Goal: Task Accomplishment & Management: Complete application form

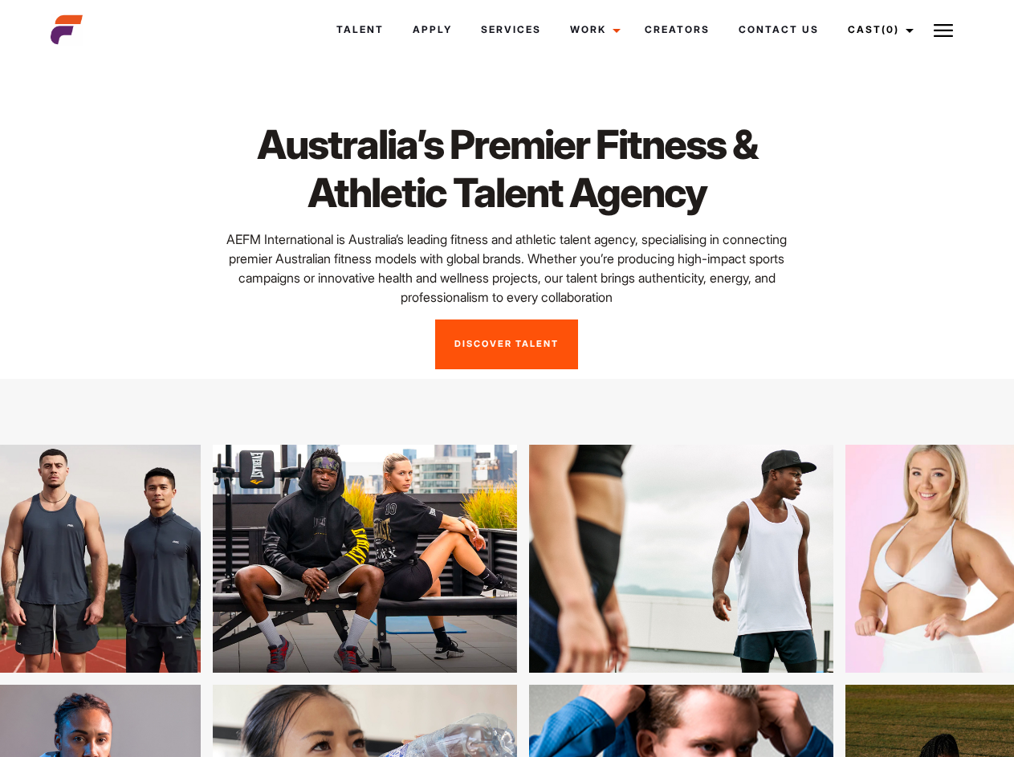
click at [876, 30] on link "Cast (0)" at bounding box center [878, 29] width 90 height 43
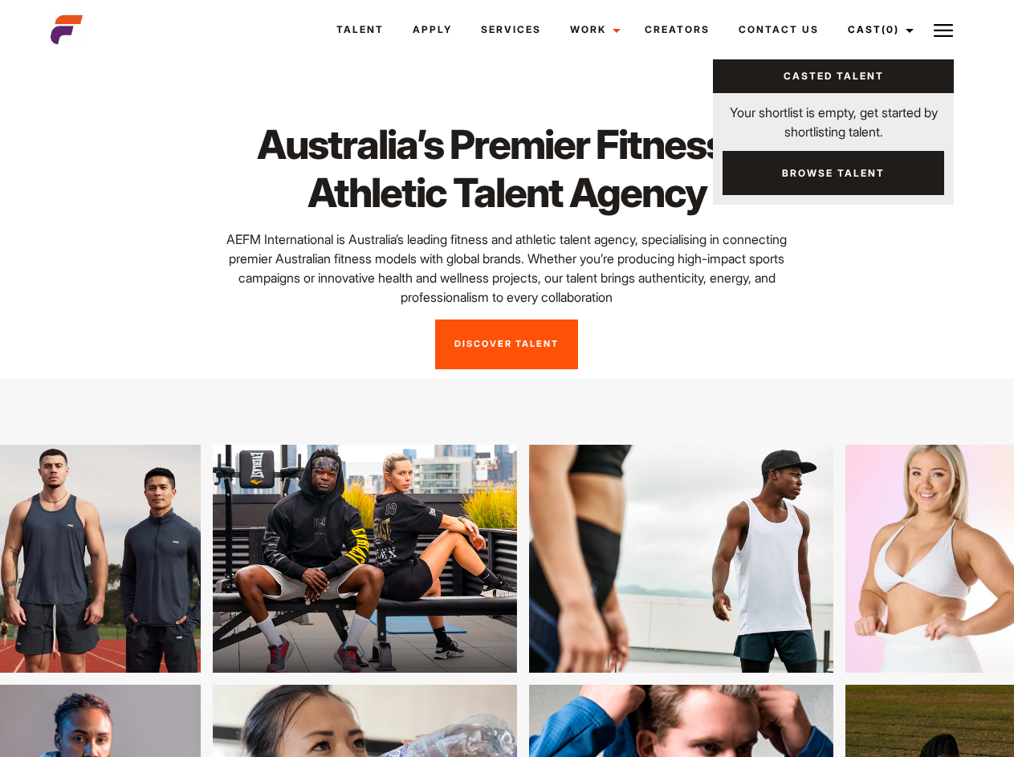
click at [944, 30] on img at bounding box center [943, 30] width 19 height 19
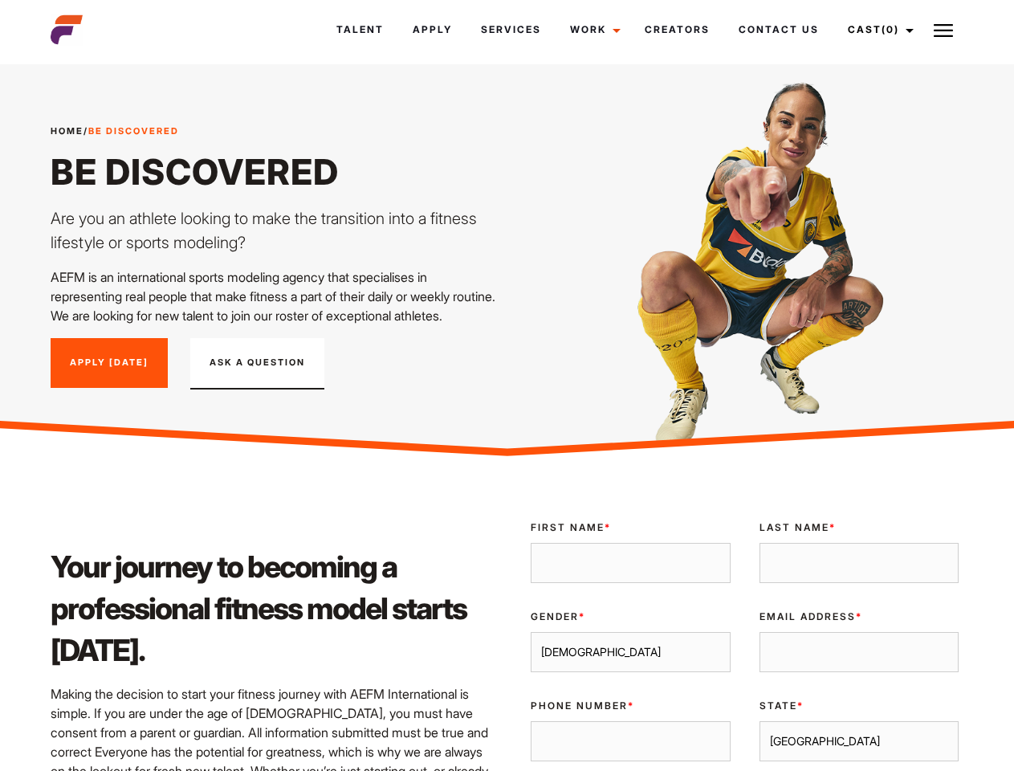
click at [876, 30] on link "Cast (0)" at bounding box center [878, 29] width 90 height 43
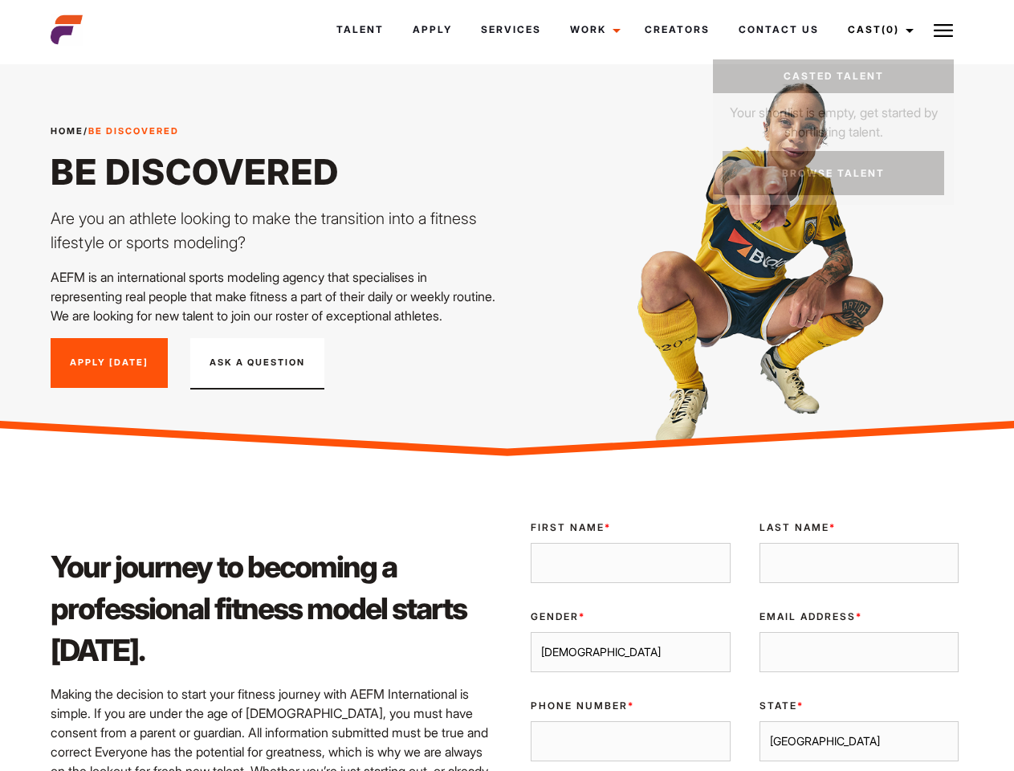
click at [944, 30] on img at bounding box center [943, 30] width 19 height 19
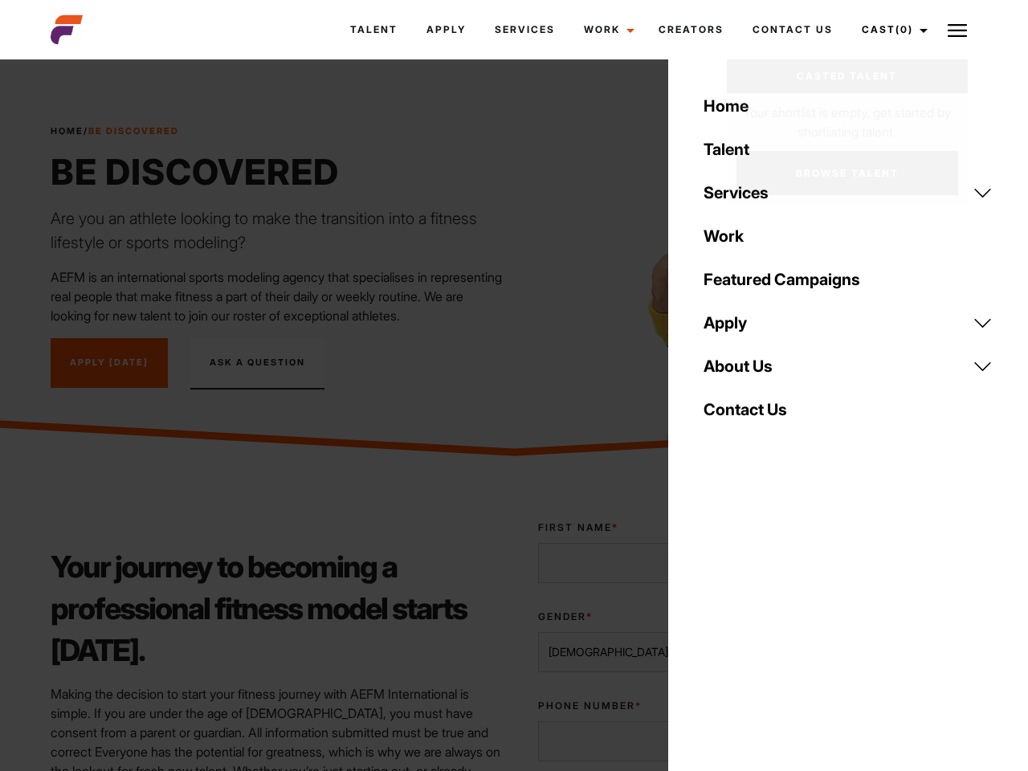
click at [744, 646] on div "Gender * Male Female" at bounding box center [639, 641] width 231 height 89
